Goal: Information Seeking & Learning: Learn about a topic

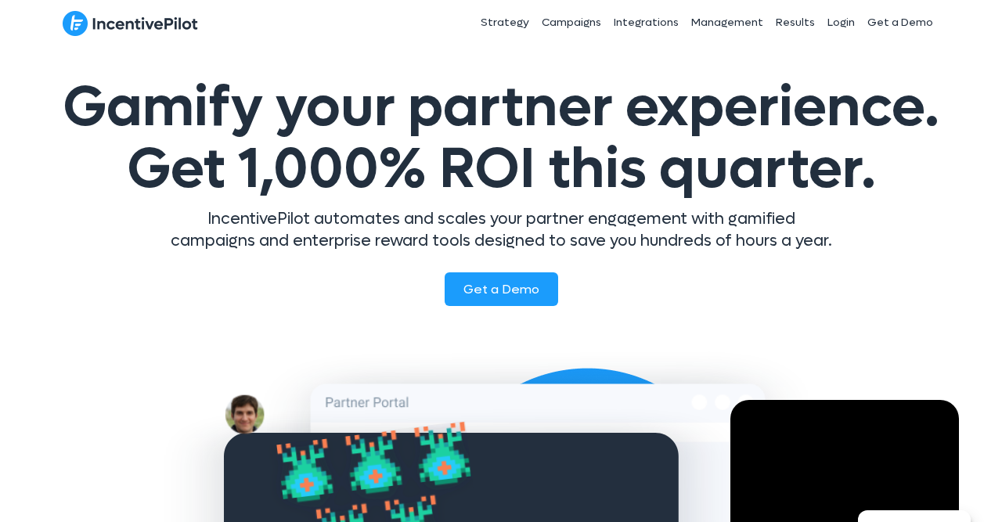
click at [925, 281] on div "Get a Demo" at bounding box center [501, 289] width 884 height 34
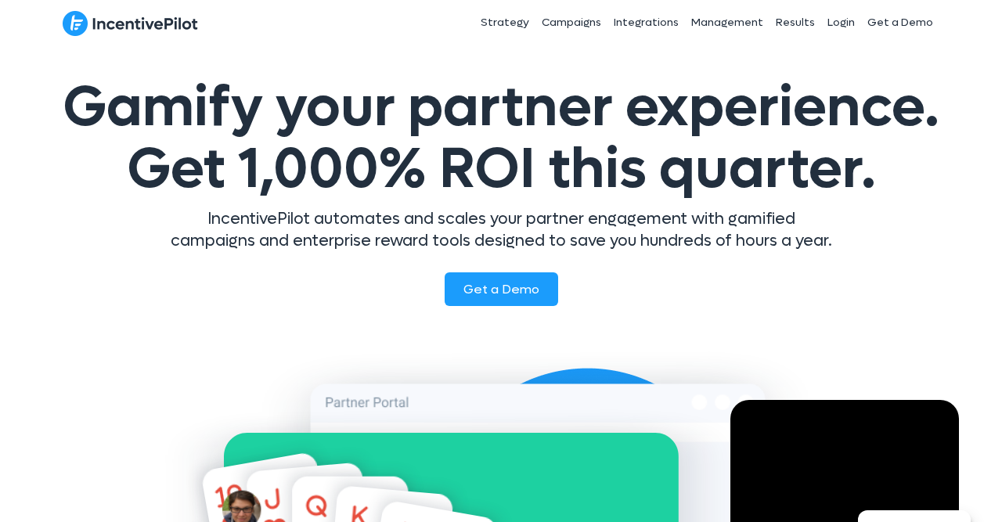
click at [409, 25] on div "Strategy Campaigns Integrations Management Results Login Get a Demo" at bounding box center [652, 22] width 573 height 39
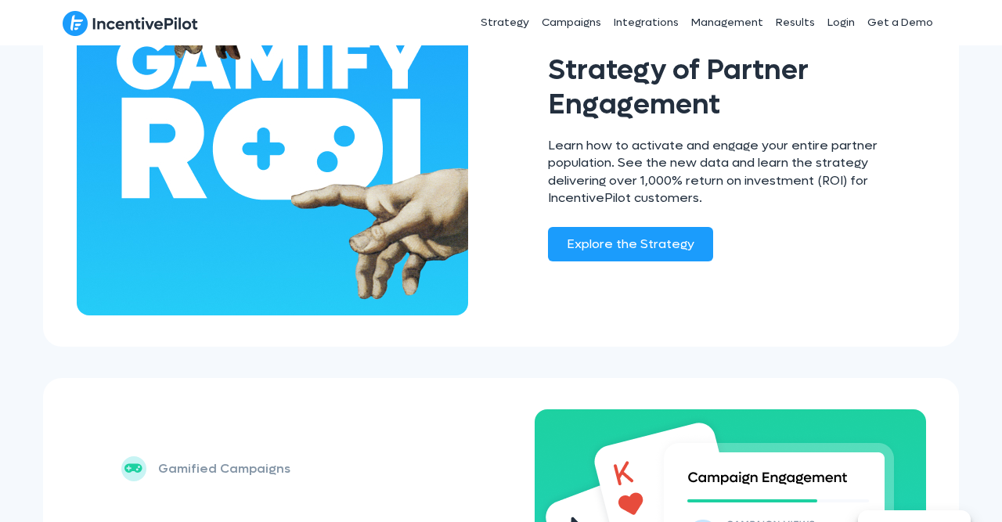
scroll to position [1465, 0]
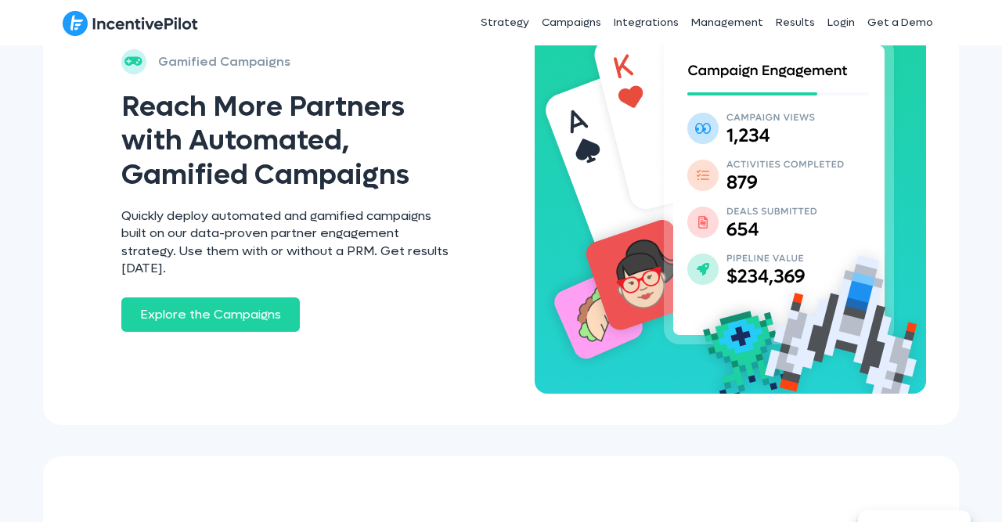
click at [454, 308] on div "Explore the Campaigns" at bounding box center [288, 318] width 364 height 57
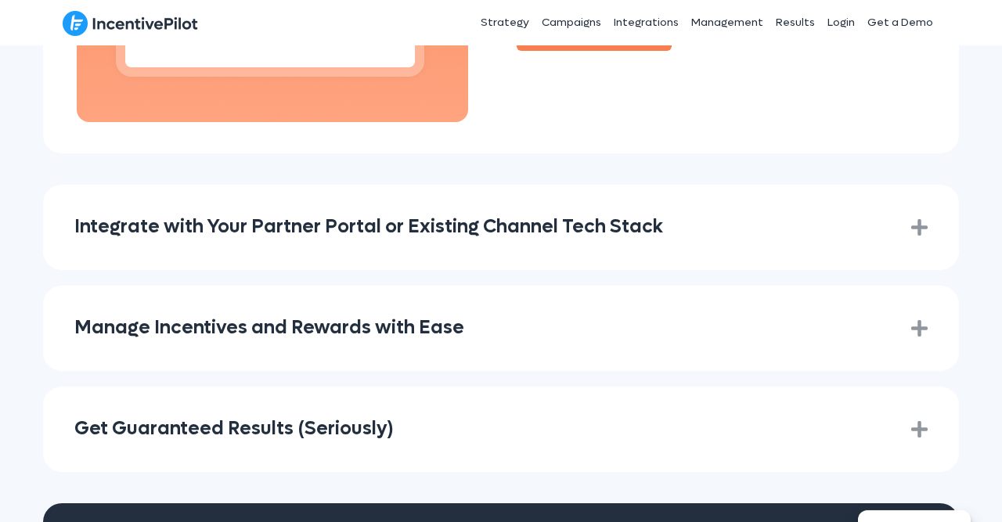
scroll to position [2307, 0]
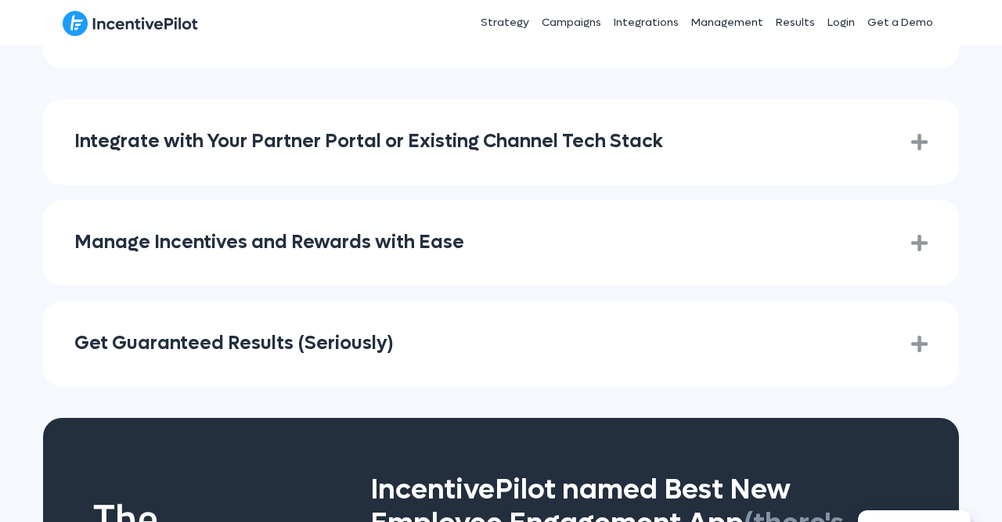
click at [910, 131] on icon "Expand" at bounding box center [913, 142] width 28 height 23
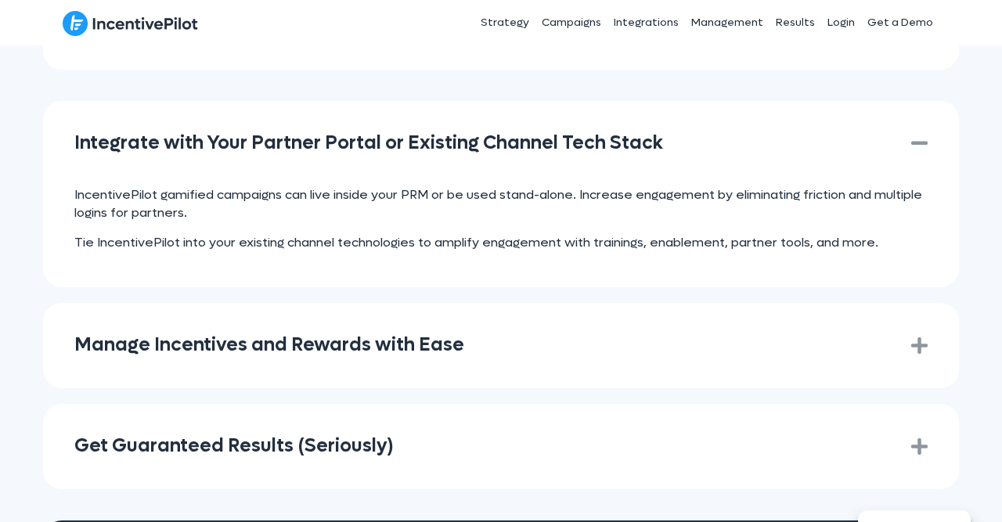
scroll to position [2305, 0]
click at [926, 334] on icon "Expand" at bounding box center [913, 345] width 28 height 23
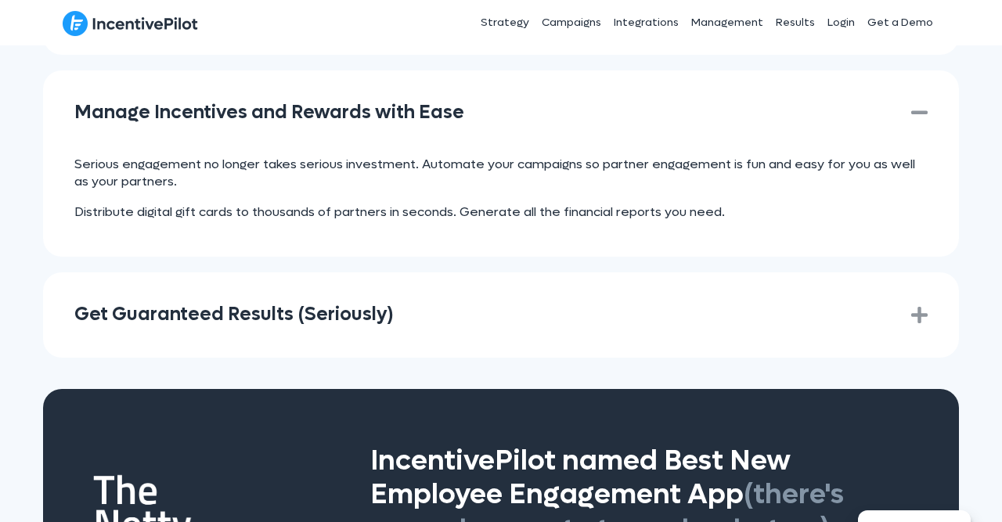
scroll to position [2468, 0]
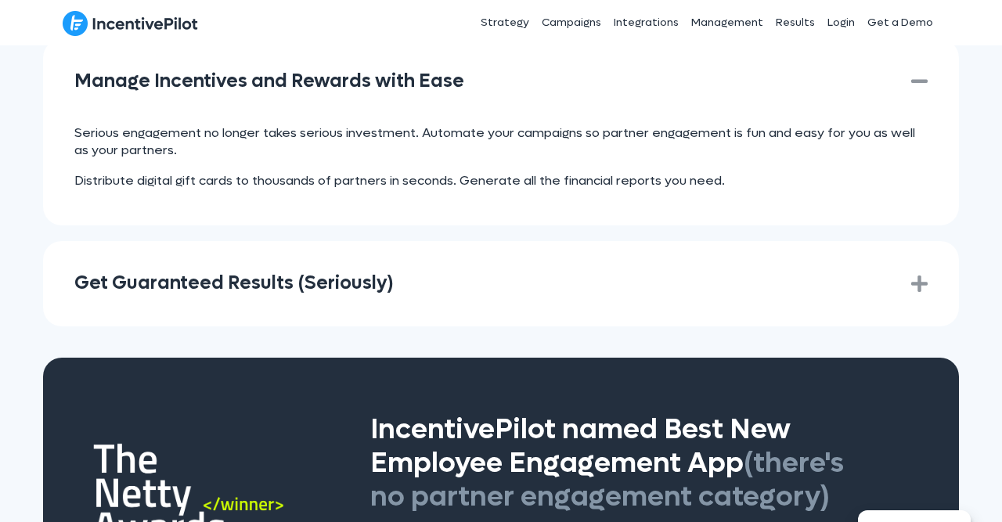
click at [923, 272] on icon "Expand" at bounding box center [913, 283] width 28 height 23
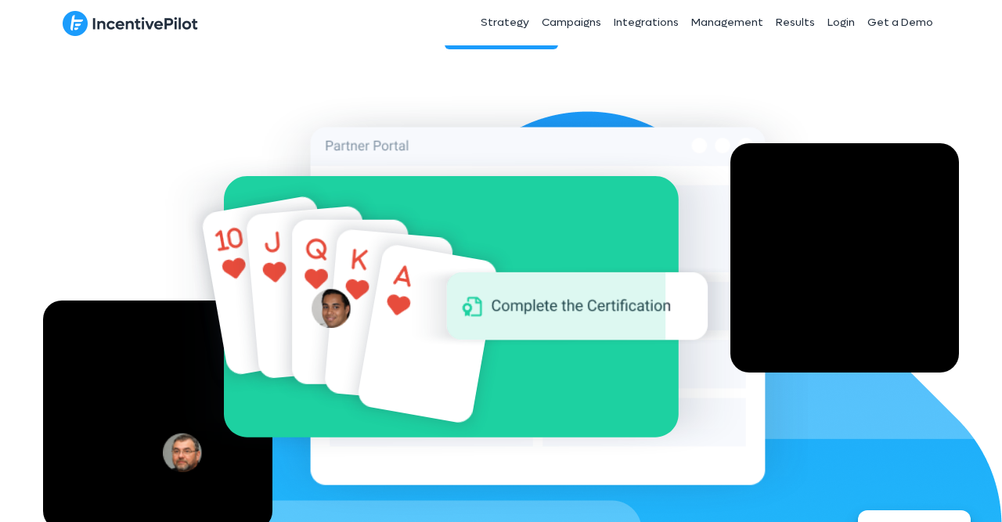
scroll to position [0, 0]
